Goal: Check status: Check status

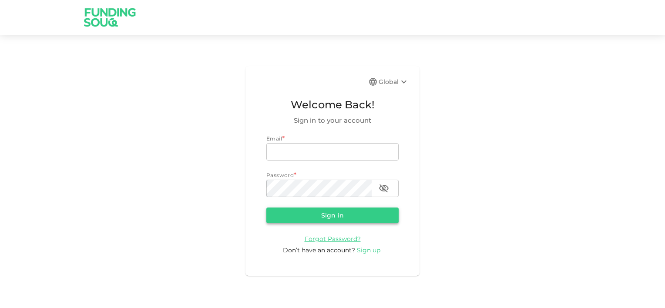
type input "[EMAIL_ADDRESS][DOMAIN_NAME]"
click at [327, 211] on button "Sign in" at bounding box center [332, 216] width 132 height 16
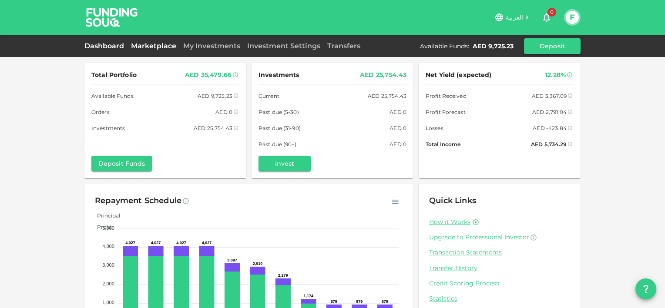
click at [163, 44] on link "Marketplace" at bounding box center [154, 46] width 52 height 8
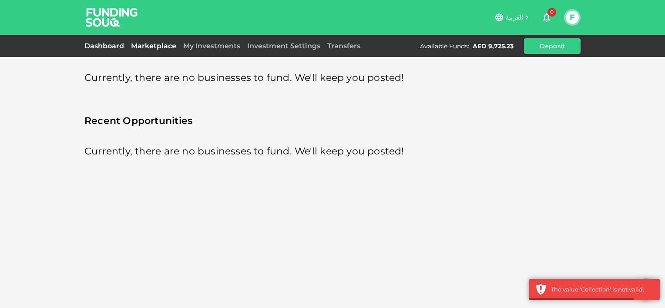
click at [118, 49] on link "Dashboard" at bounding box center [105, 46] width 43 height 8
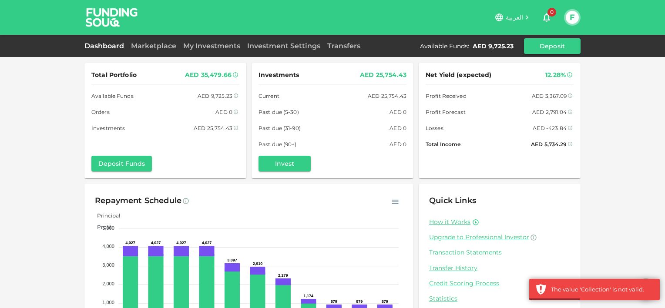
click at [469, 255] on link "Transaction Statements" at bounding box center [499, 253] width 141 height 8
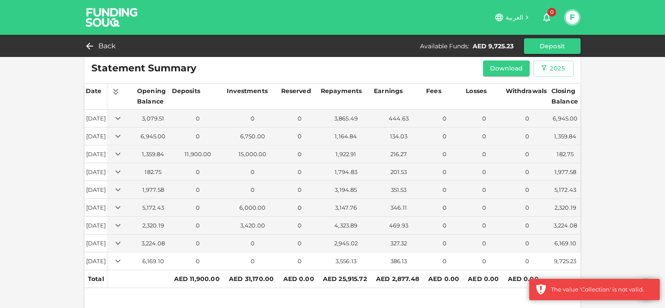
scroll to position [17, 0]
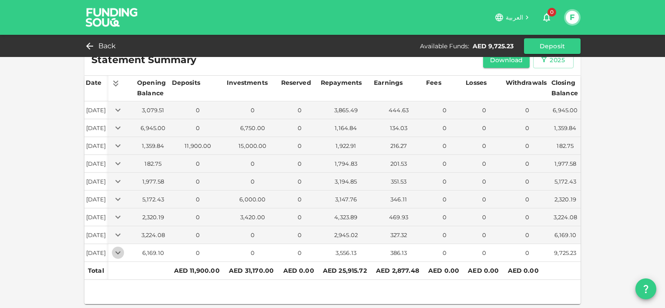
click at [124, 250] on button "Expand" at bounding box center [118, 253] width 12 height 12
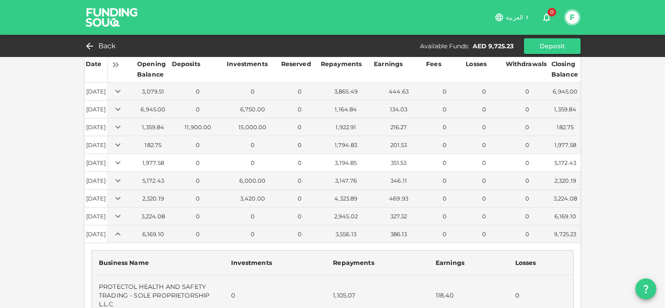
scroll to position [0, 0]
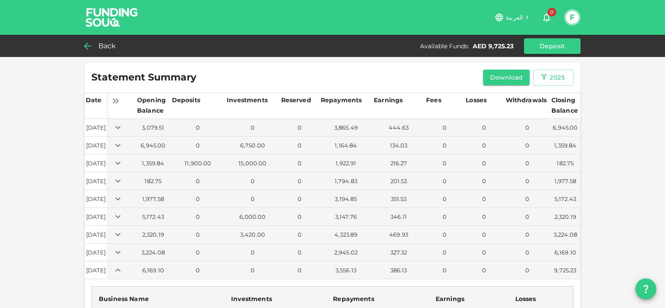
click at [113, 45] on span "Back" at bounding box center [107, 46] width 18 height 12
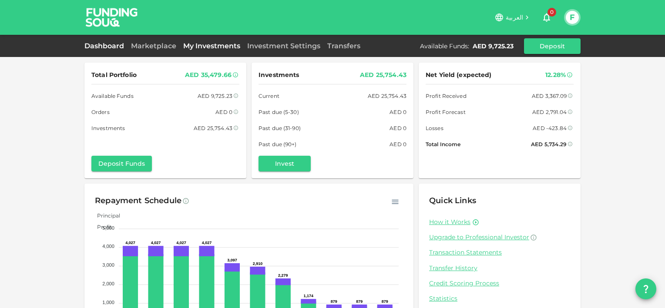
click at [221, 46] on link "My Investments" at bounding box center [212, 46] width 64 height 8
